Goal: Information Seeking & Learning: Learn about a topic

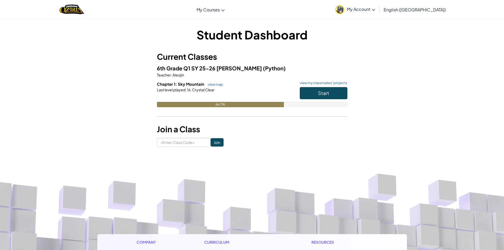
click at [375, 9] on span "My Account" at bounding box center [361, 9] width 28 height 6
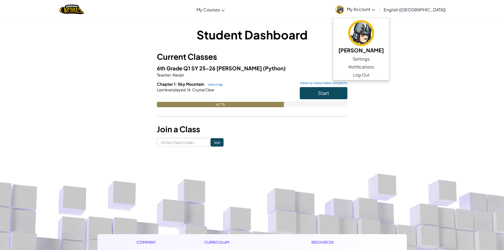
click at [444, 74] on div "Student Dashboard Current Classes 6th Grade Q1 SY 25-26 [PERSON_NAME] (Python) …" at bounding box center [252, 87] width 504 height 136
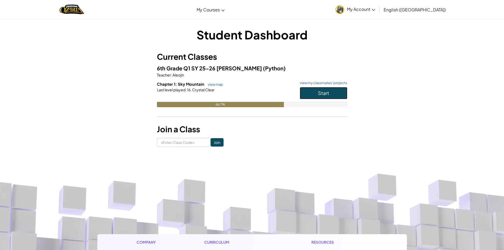
click at [337, 94] on button "Start" at bounding box center [324, 93] width 48 height 12
click at [325, 93] on span "Start" at bounding box center [323, 93] width 11 height 6
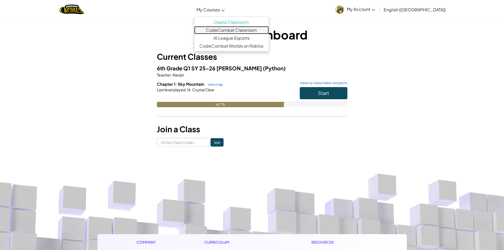
click at [246, 30] on link "CodeCombat Classroom" at bounding box center [231, 30] width 75 height 8
